Goal: Information Seeking & Learning: Learn about a topic

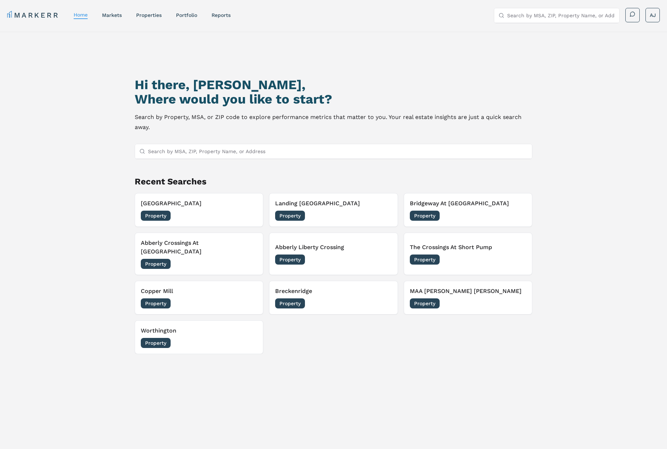
click at [231, 150] on input "Search by MSA, ZIP, Property Name, or Address" at bounding box center [338, 151] width 380 height 14
paste input "The District At [PERSON_NAME][GEOGRAPHIC_DATA]"
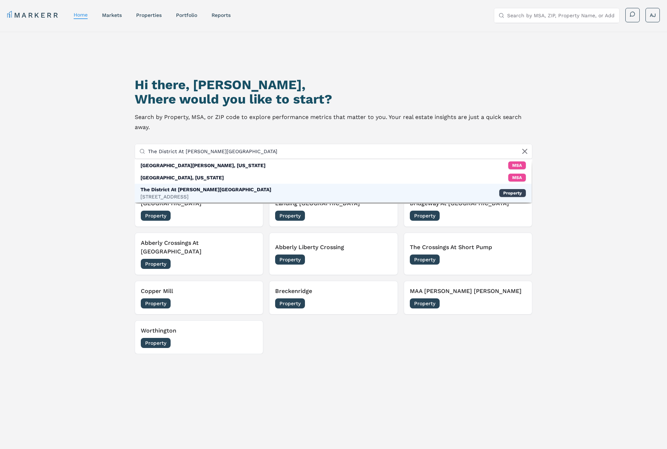
type input "The District At [PERSON_NAME][GEOGRAPHIC_DATA]"
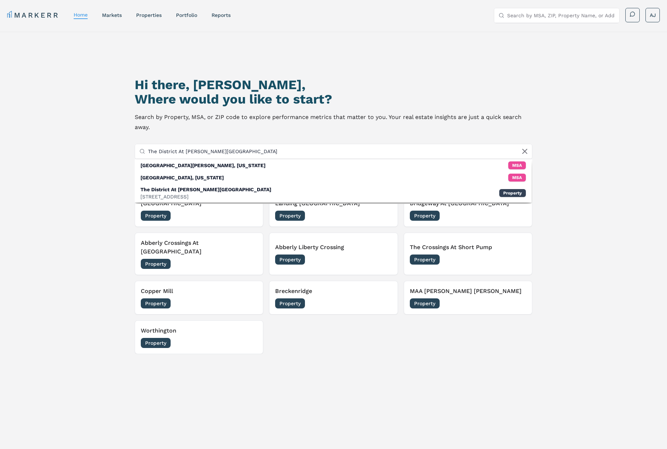
click at [200, 185] on div "The District At [PERSON_NAME][GEOGRAPHIC_DATA] [STREET_ADDRESS] Property" at bounding box center [333, 193] width 397 height 19
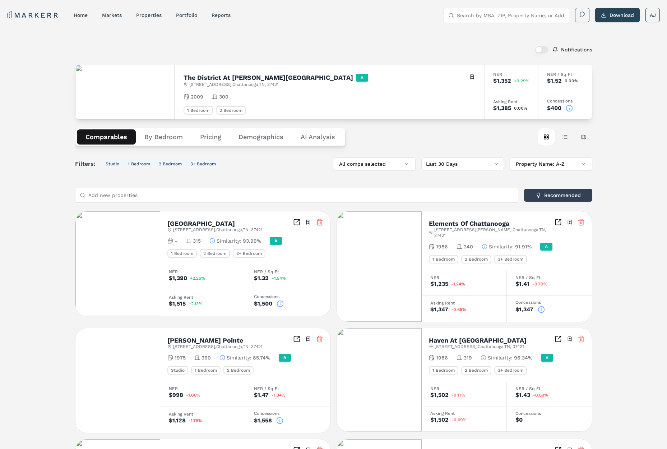
click at [568, 107] on icon at bounding box center [569, 108] width 7 height 7
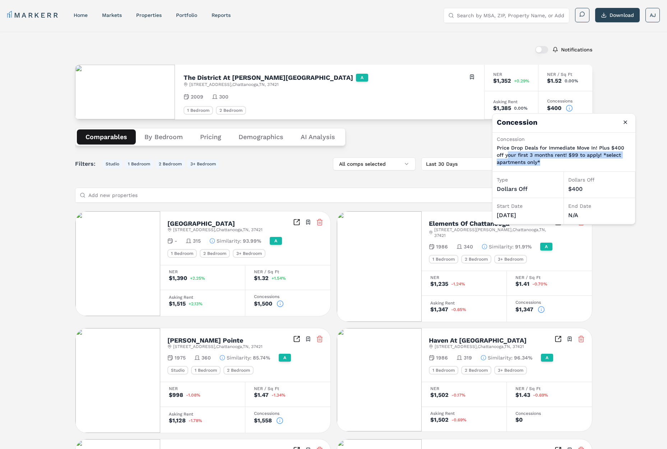
drag, startPoint x: 549, startPoint y: 161, endPoint x: 516, endPoint y: 154, distance: 33.7
click at [508, 155] on p "Price Drop Deals for Immediate Move In! Plus $400 off your first 3 months rent!…" at bounding box center [564, 155] width 134 height 22
click at [568, 152] on p "Price Drop Deals for Immediate Move In! Plus $400 off your first 3 months rent!…" at bounding box center [564, 155] width 134 height 22
click at [545, 151] on p "Price Drop Deals for Immediate Move In! Plus $400 off your first 3 months rent!…" at bounding box center [564, 155] width 134 height 22
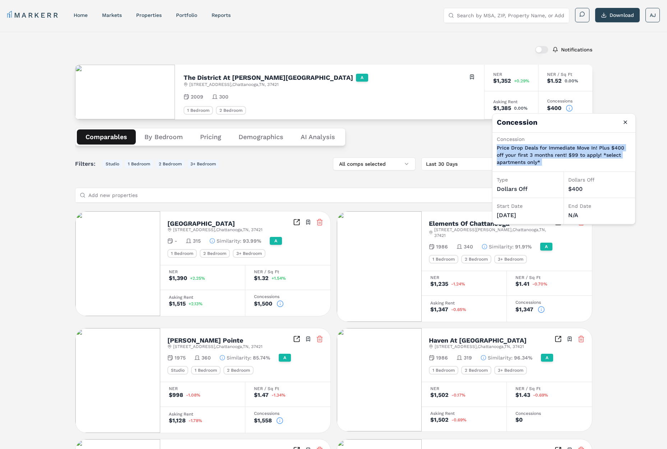
click at [545, 151] on p "Price Drop Deals for Immediate Move In! Plus $400 off your first 3 months rent!…" at bounding box center [564, 155] width 134 height 22
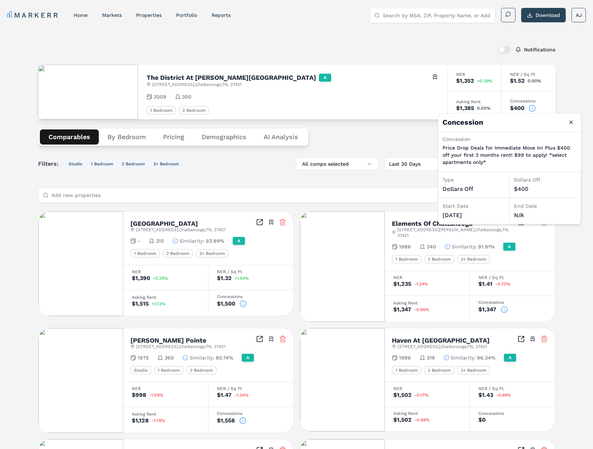
click at [157, 32] on div "Notifications The District At [PERSON_NAME][GEOGRAPHIC_DATA] A [STREET_ADDRESS]…" at bounding box center [296, 403] width 593 height 743
